Goal: Book appointment/travel/reservation

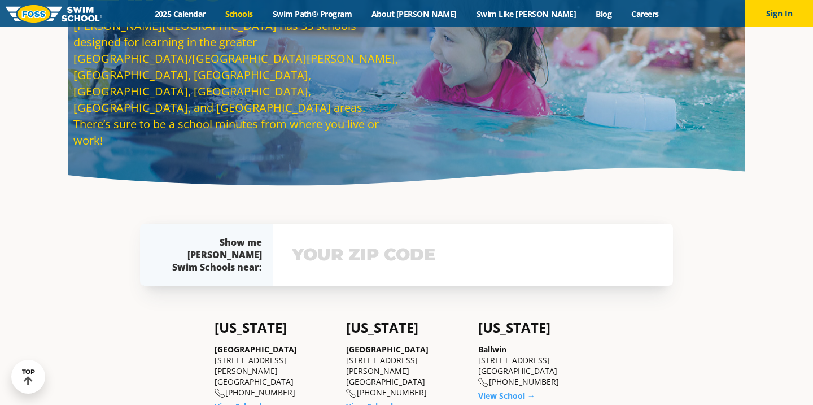
click at [341, 258] on input "text" at bounding box center [473, 254] width 368 height 33
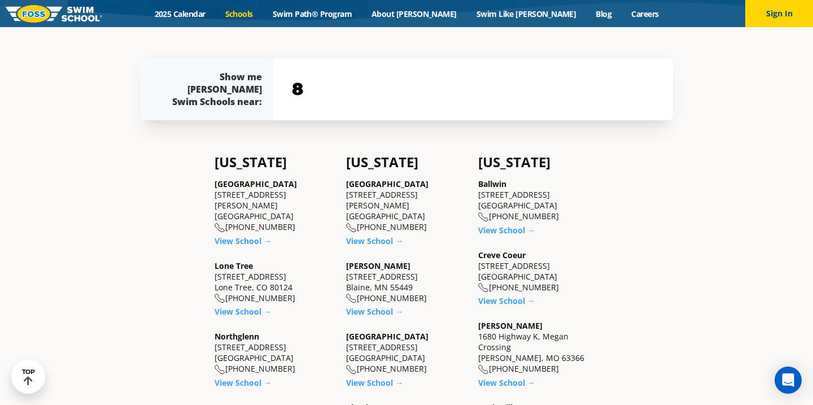
scroll to position [256, 0]
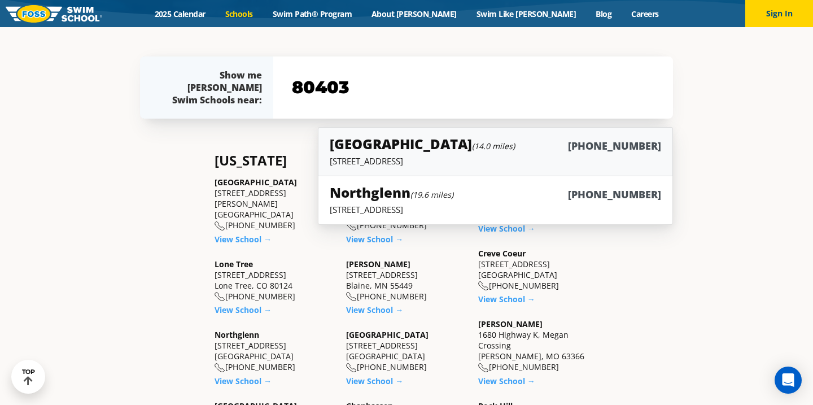
type input "80403"
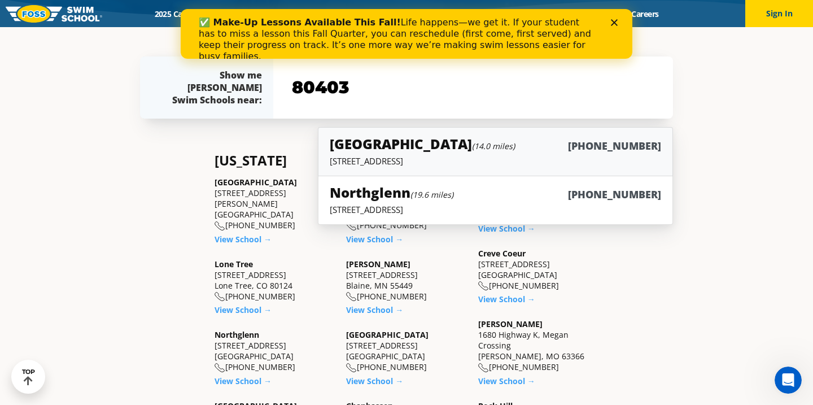
click at [452, 155] on p "[STREET_ADDRESS]" at bounding box center [496, 160] width 332 height 11
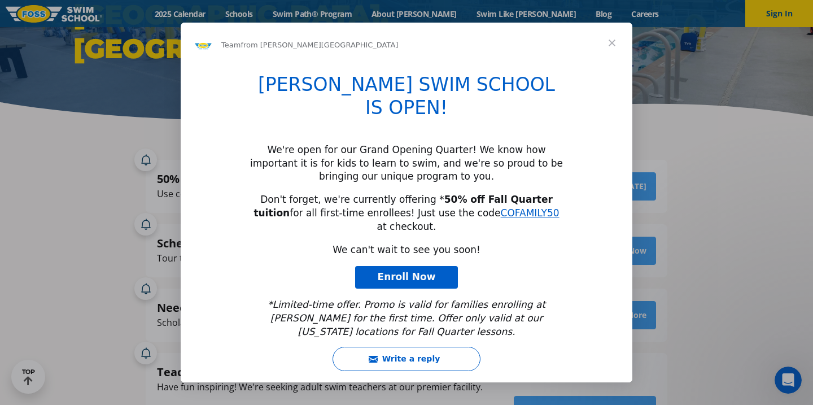
click at [615, 51] on span "Close" at bounding box center [612, 43] width 41 height 41
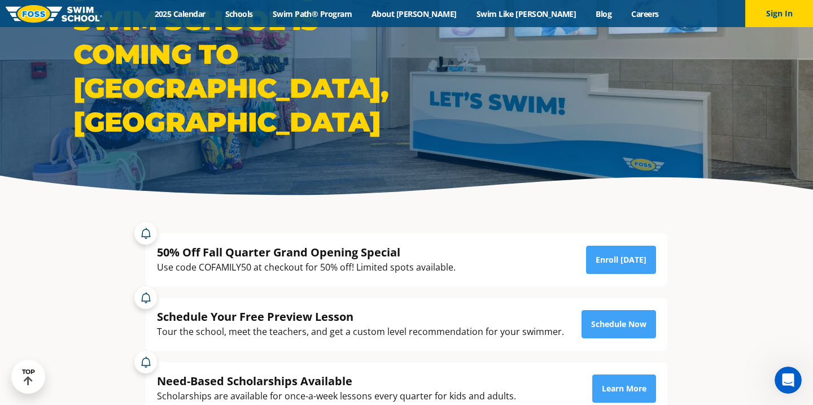
scroll to position [59, 0]
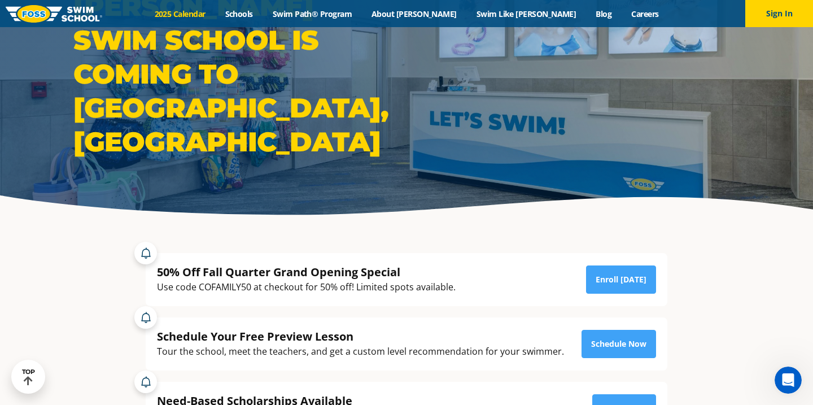
click at [214, 14] on link "2025 Calendar" at bounding box center [180, 13] width 71 height 11
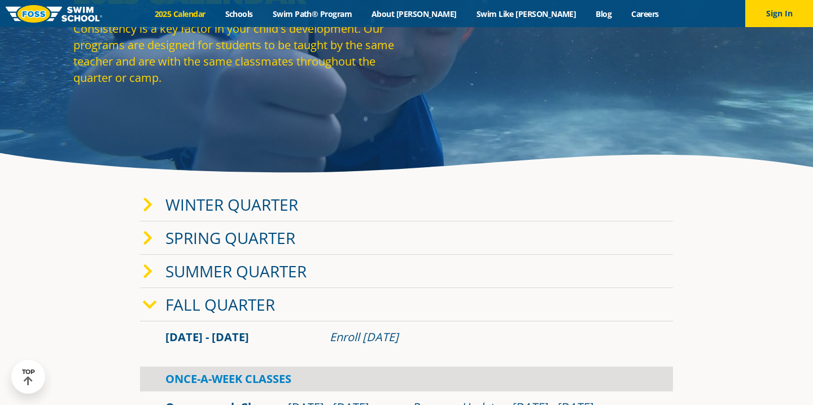
scroll to position [106, 0]
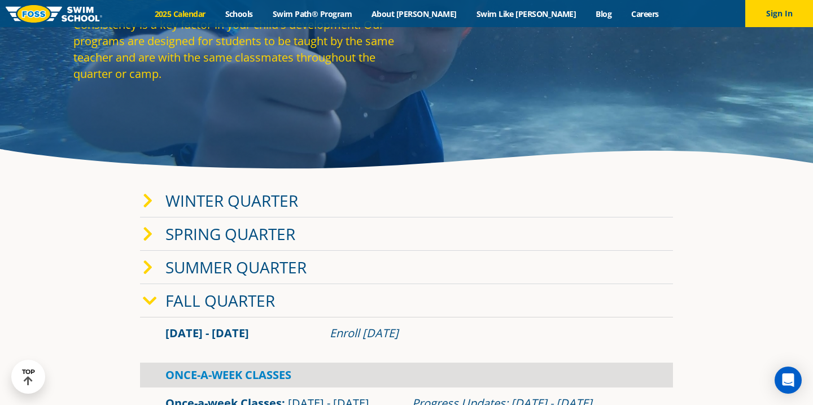
click at [201, 293] on link "Fall Quarter" at bounding box center [221, 300] width 110 height 21
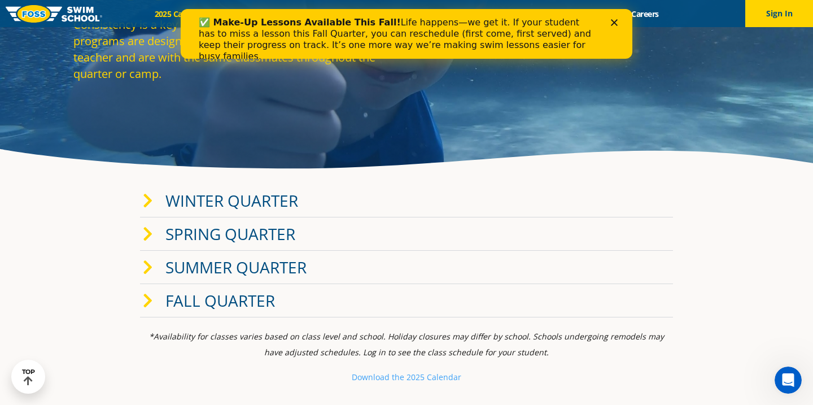
scroll to position [0, 0]
click at [184, 301] on link "Fall Quarter" at bounding box center [221, 300] width 110 height 21
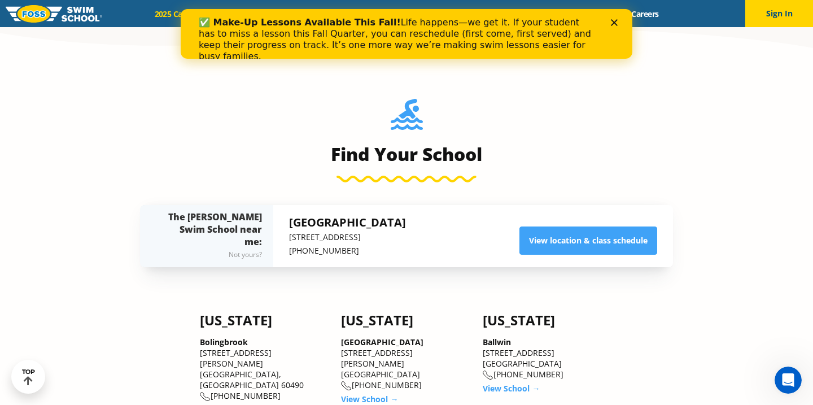
scroll to position [739, 0]
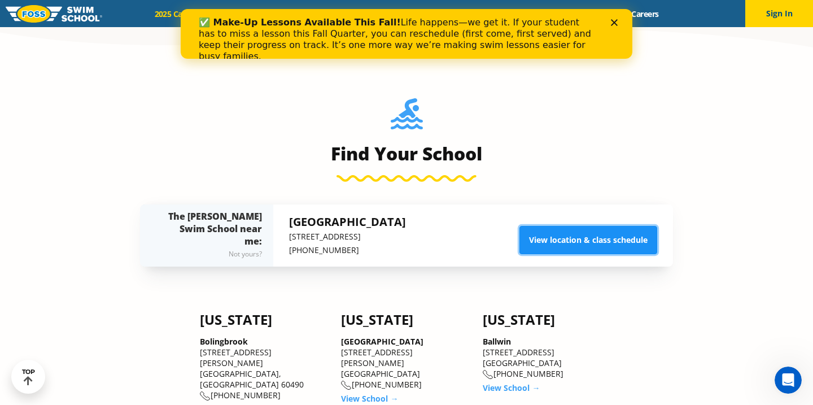
click at [568, 243] on link "View location & class schedule" at bounding box center [589, 240] width 138 height 28
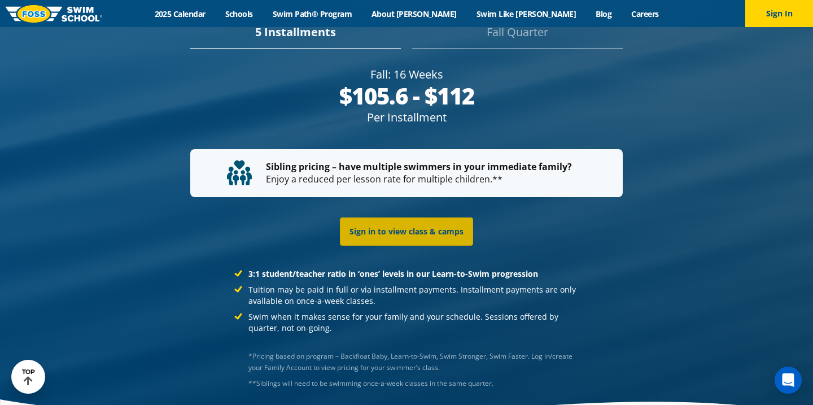
scroll to position [2257, 0]
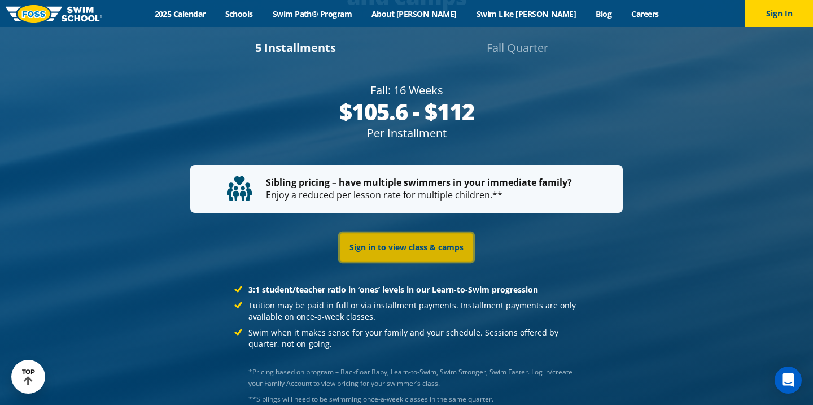
click at [399, 233] on link "Sign in to view class & camps" at bounding box center [406, 247] width 133 height 28
